Goal: Information Seeking & Learning: Check status

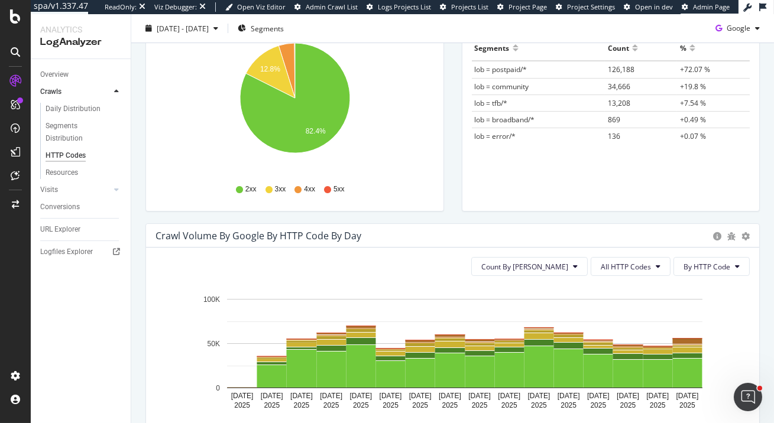
scroll to position [203, 0]
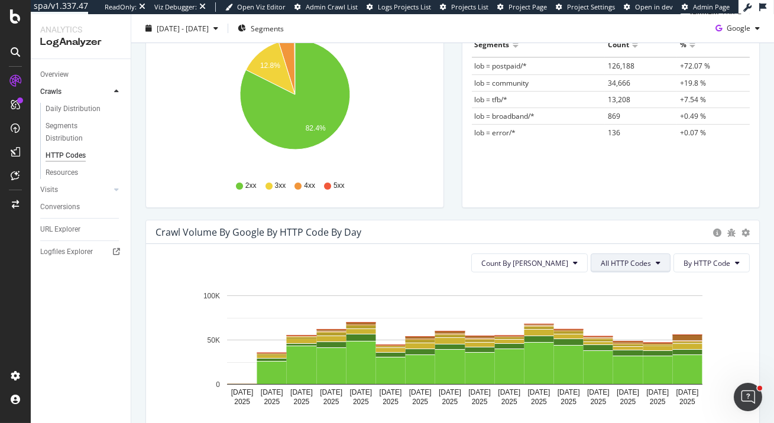
click at [647, 264] on span "All HTTP Codes" at bounding box center [626, 263] width 50 height 10
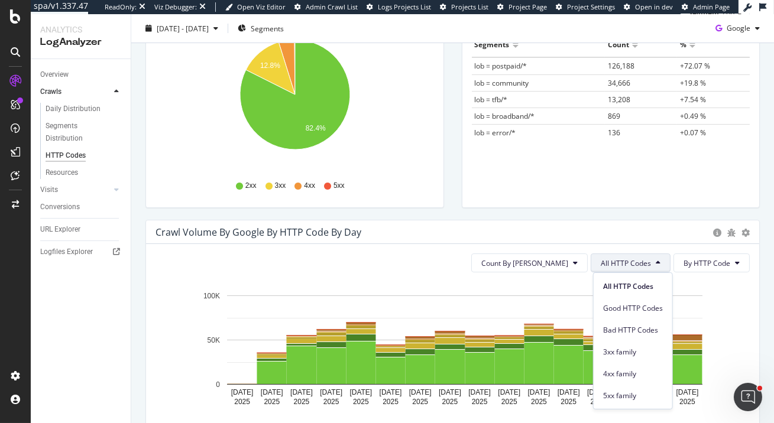
click at [647, 264] on span "All HTTP Codes" at bounding box center [626, 263] width 50 height 10
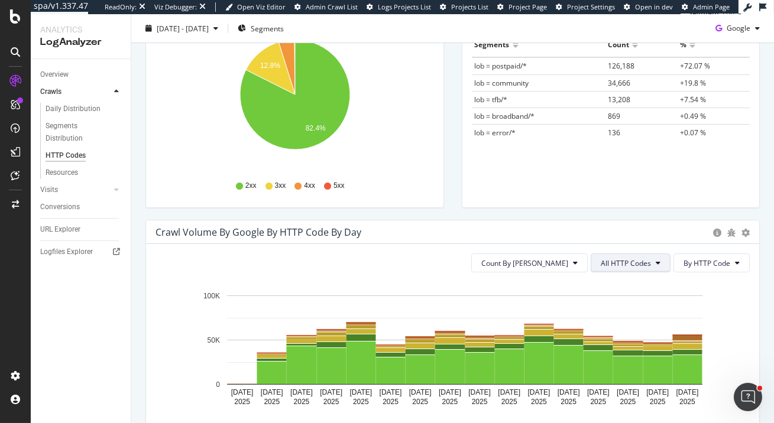
click at [647, 264] on span "All HTTP Codes" at bounding box center [626, 263] width 50 height 10
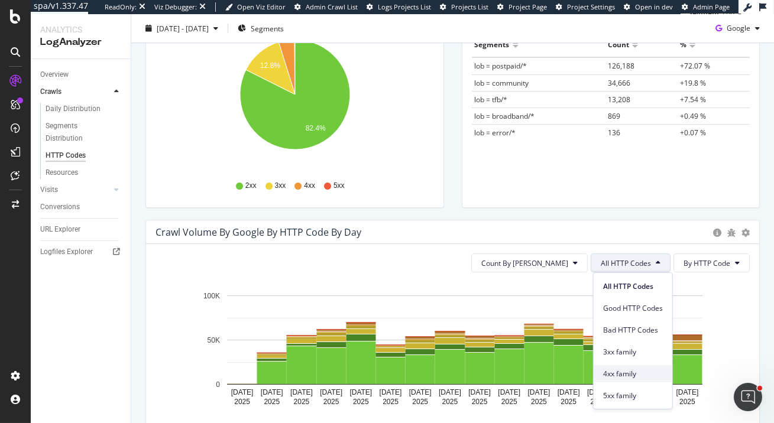
click at [638, 373] on span "4xx family" at bounding box center [633, 373] width 60 height 11
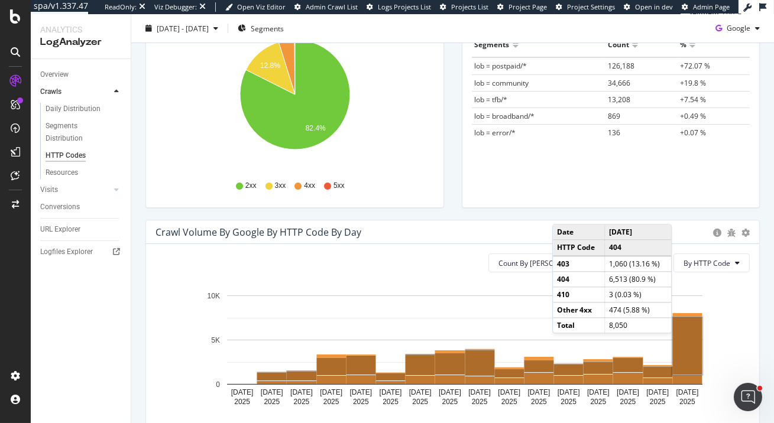
click at [684, 344] on rect "A chart." at bounding box center [688, 345] width 30 height 57
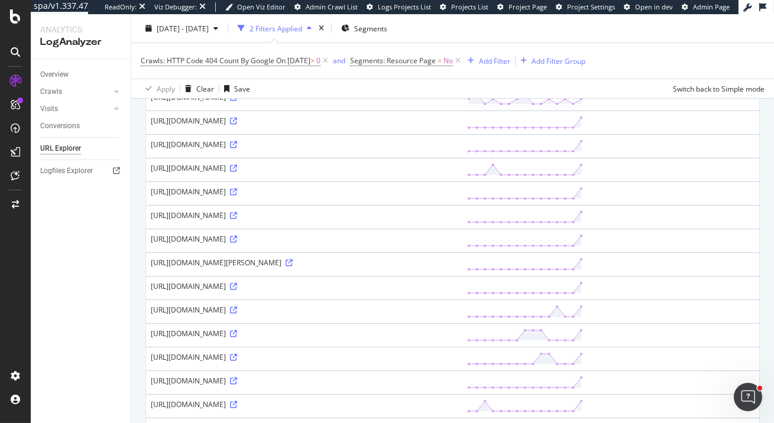
scroll to position [161, 0]
click at [237, 309] on icon at bounding box center [233, 309] width 7 height 7
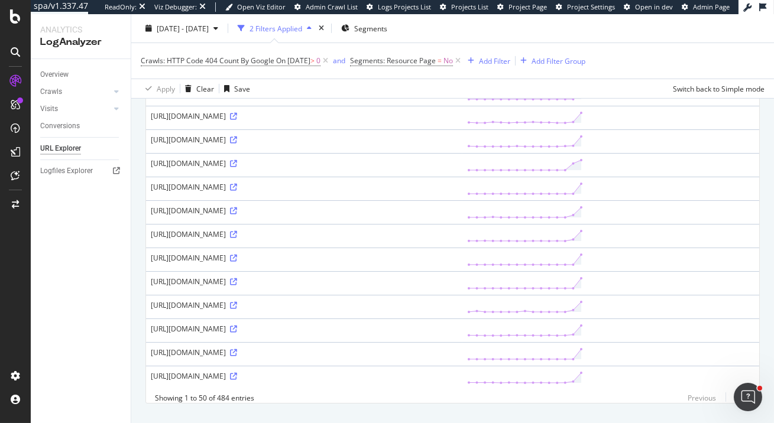
scroll to position [1034, 0]
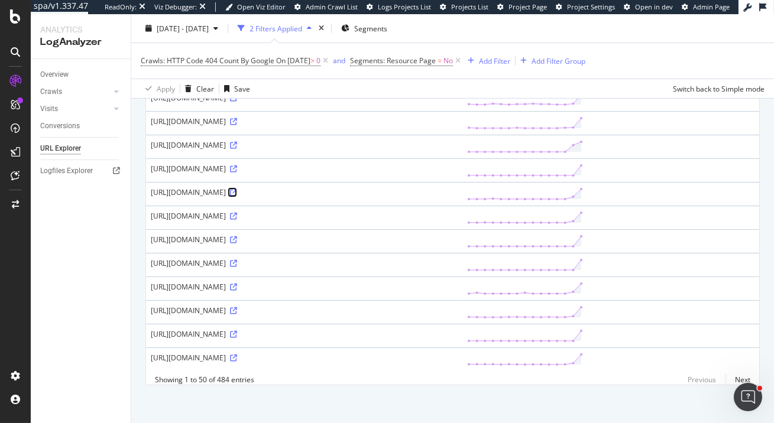
click at [237, 189] on icon at bounding box center [233, 192] width 7 height 7
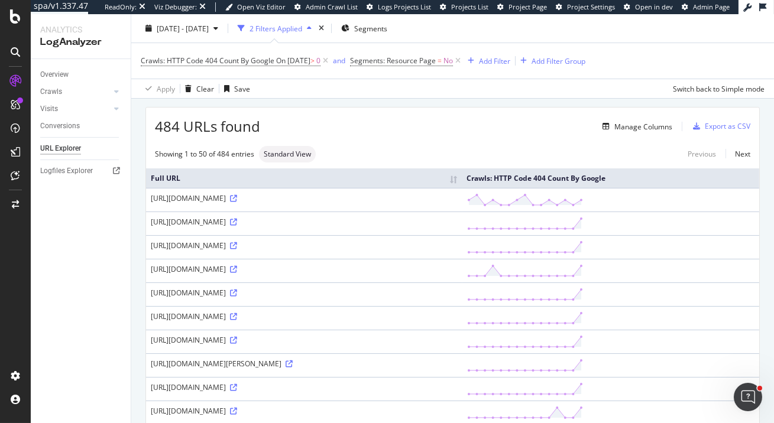
scroll to position [131, 0]
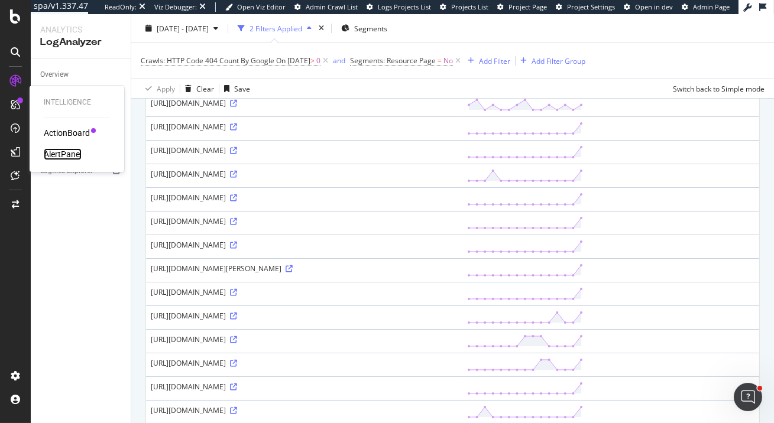
click at [53, 151] on div "AlertPanel" at bounding box center [63, 154] width 38 height 12
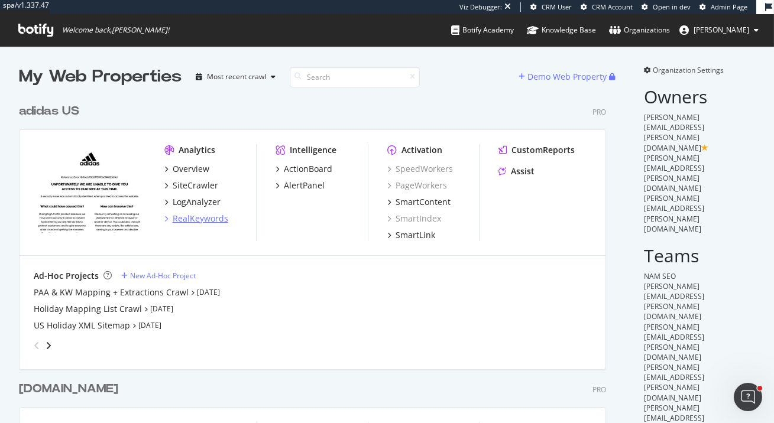
click at [203, 217] on div "RealKeywords" at bounding box center [201, 219] width 56 height 12
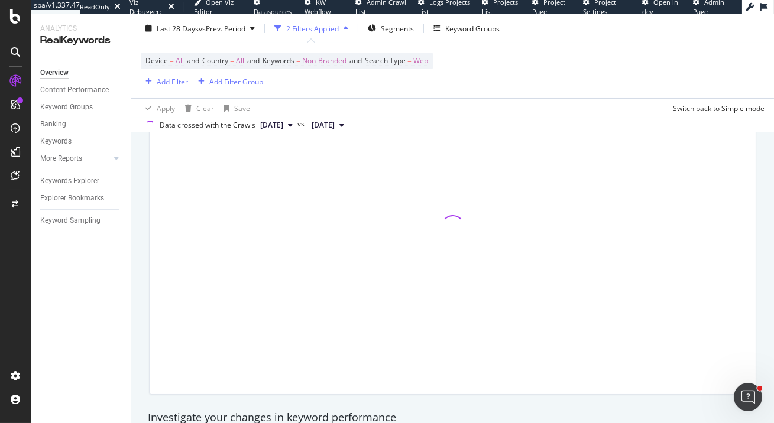
scroll to position [141, 0]
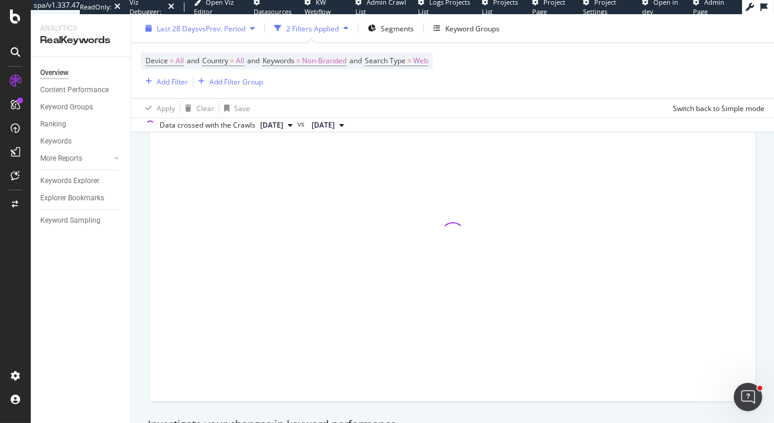
click at [232, 25] on span "vs Prev. Period" at bounding box center [222, 28] width 47 height 10
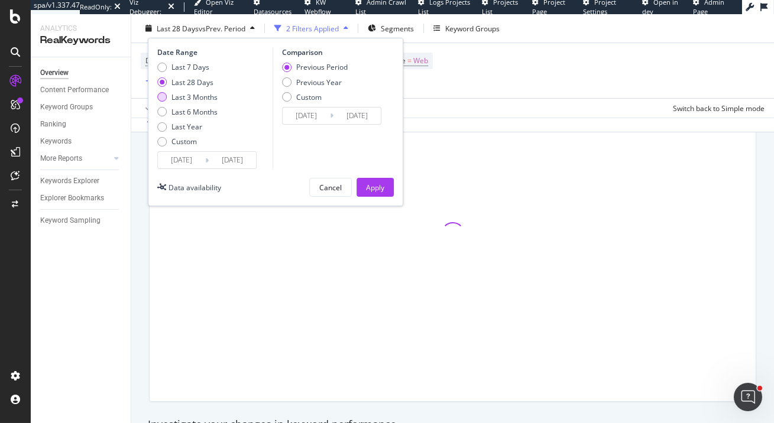
click at [205, 100] on div "Last 3 Months" at bounding box center [194, 97] width 46 height 10
type input "2025/06/25"
type input "2025/03/25"
type input "2025/06/24"
click at [379, 190] on div "Apply" at bounding box center [375, 187] width 18 height 10
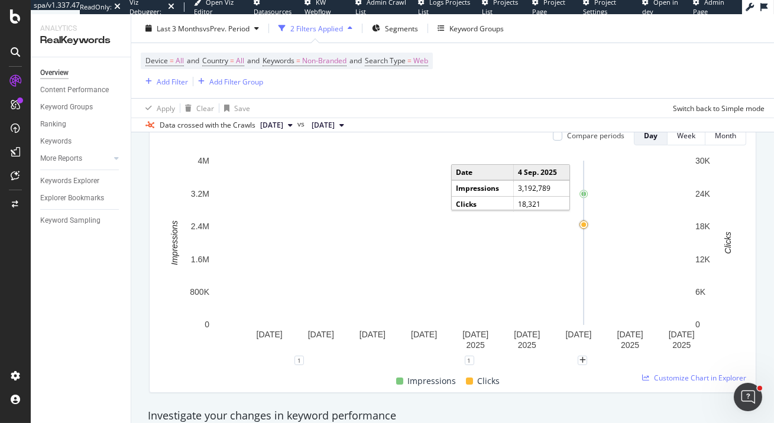
scroll to position [196, 0]
